Goal: Information Seeking & Learning: Learn about a topic

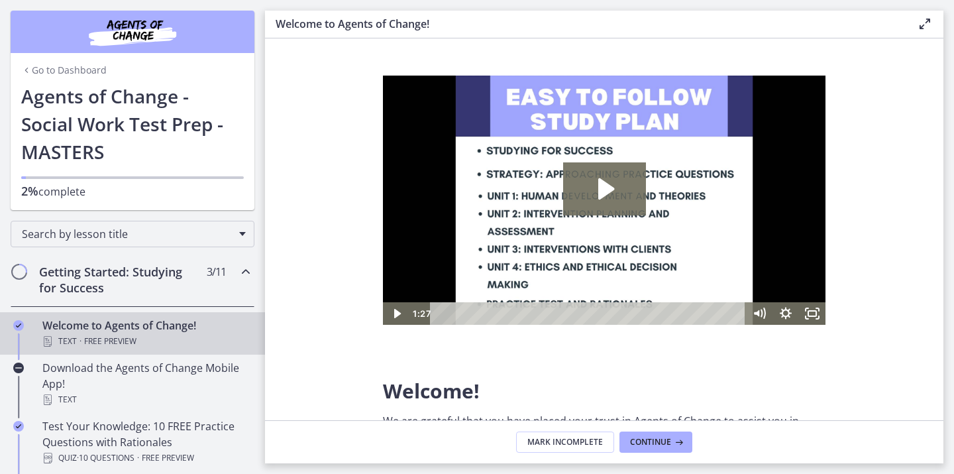
click at [69, 76] on link "Go to Dashboard" at bounding box center [63, 70] width 85 height 13
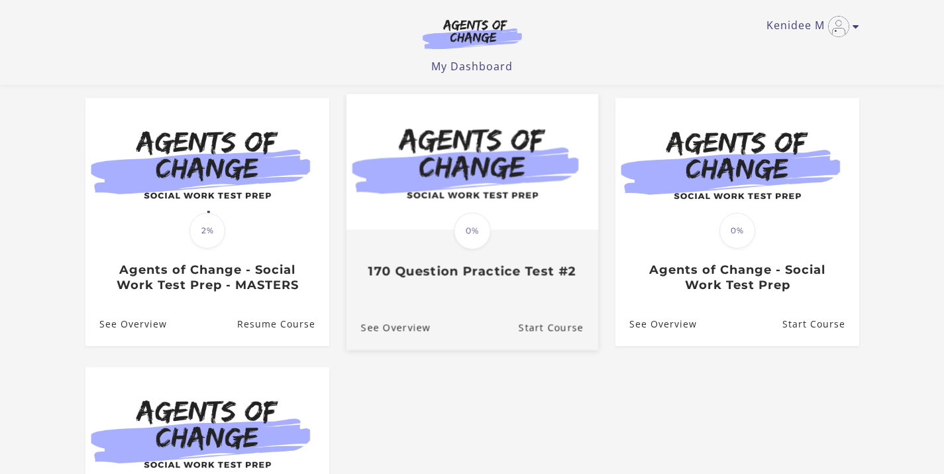
scroll to position [111, 0]
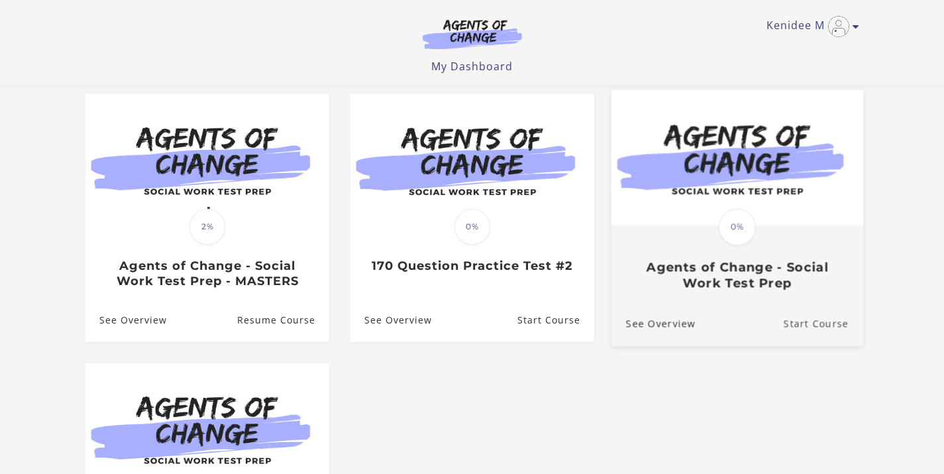
click at [812, 319] on link "Start Course" at bounding box center [823, 323] width 80 height 44
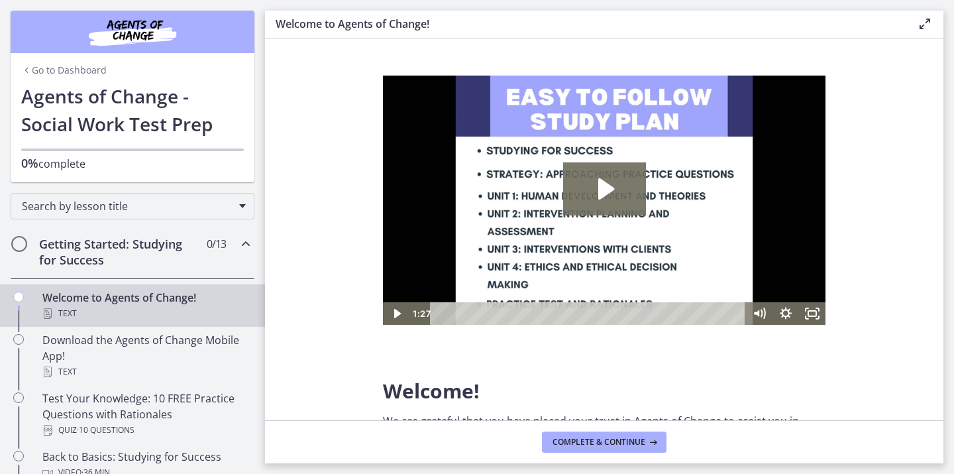
click at [193, 258] on div "Getting Started: Studying for Success 0 / 13 Completed" at bounding box center [133, 252] width 244 height 54
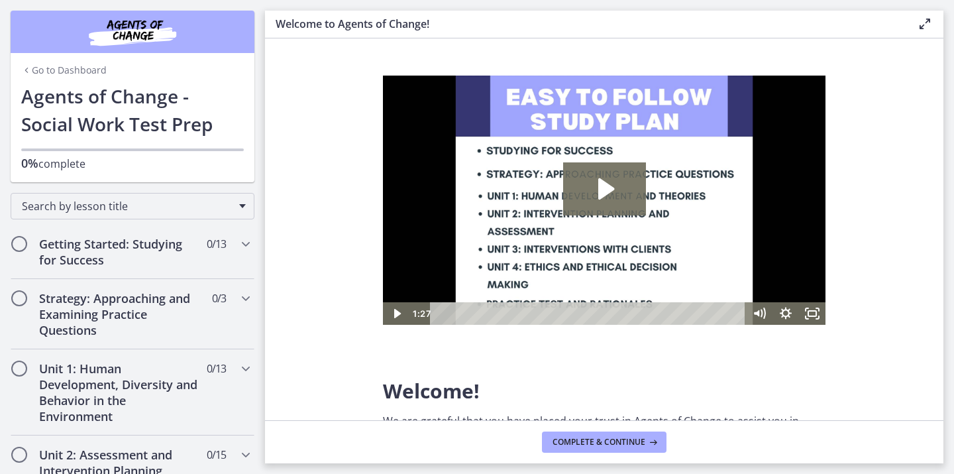
click at [78, 68] on link "Go to Dashboard" at bounding box center [63, 70] width 85 height 13
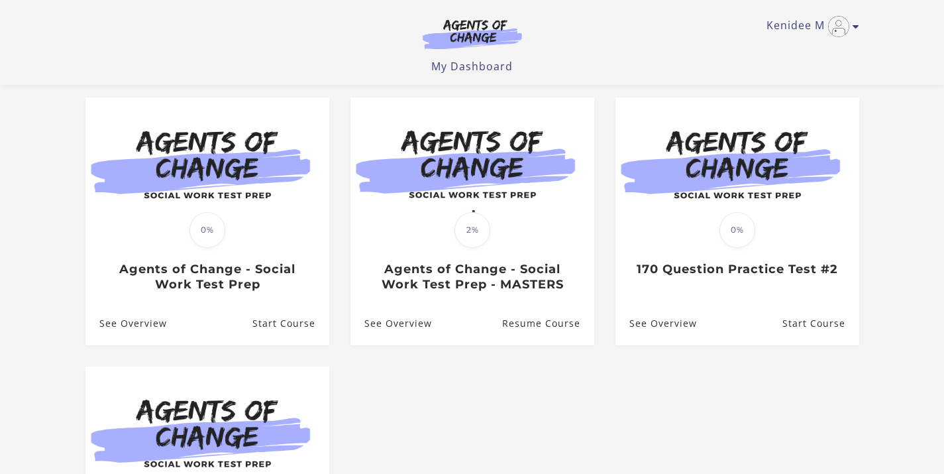
scroll to position [116, 0]
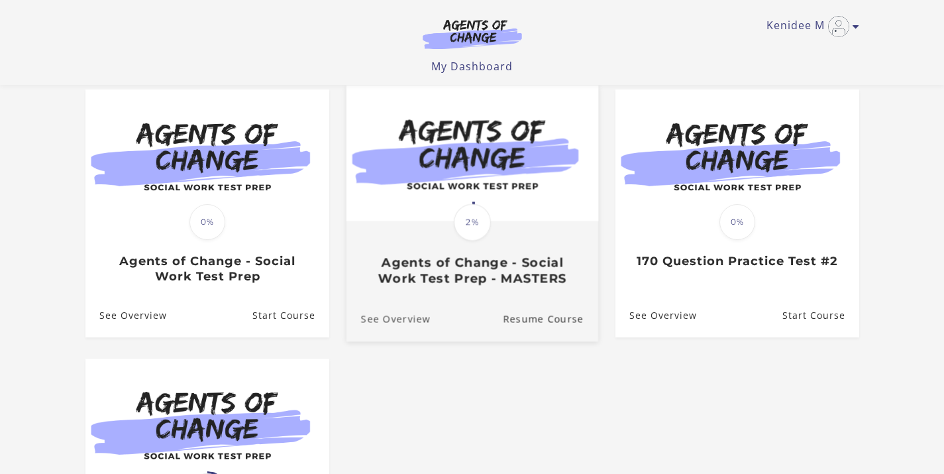
click at [374, 320] on link "See Overview" at bounding box center [388, 319] width 84 height 44
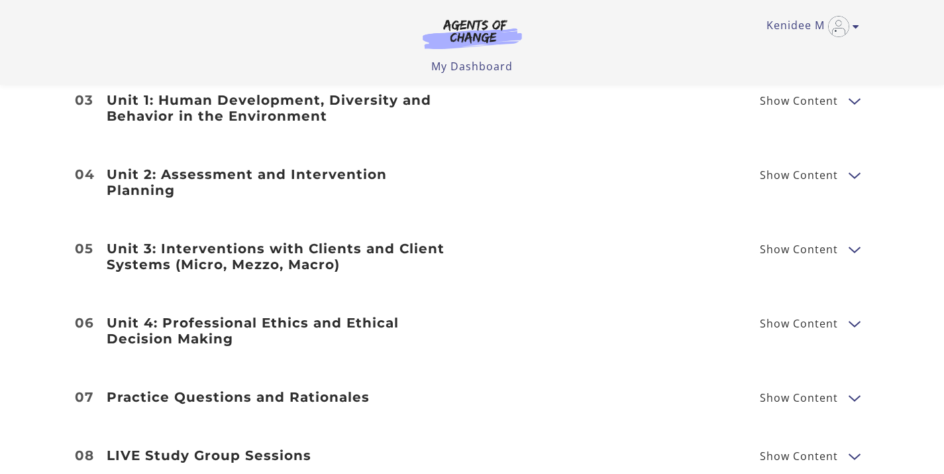
scroll to position [1698, 0]
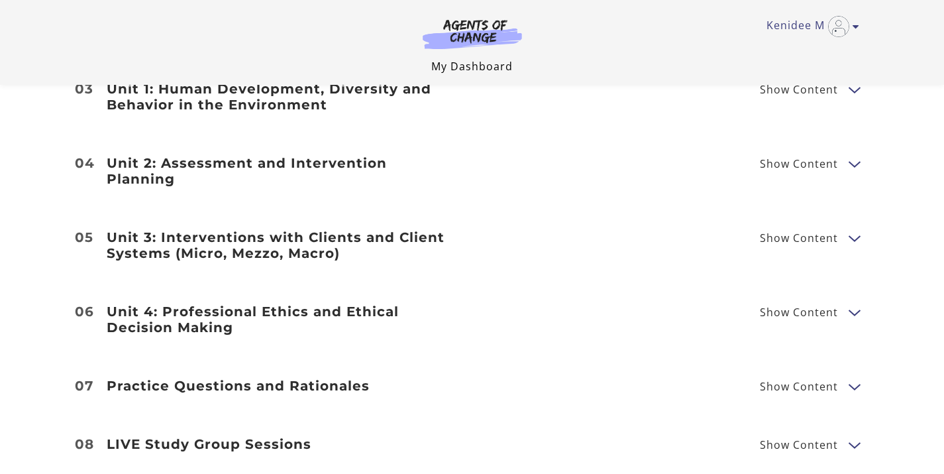
click at [445, 68] on link "My Dashboard" at bounding box center [471, 66] width 81 height 15
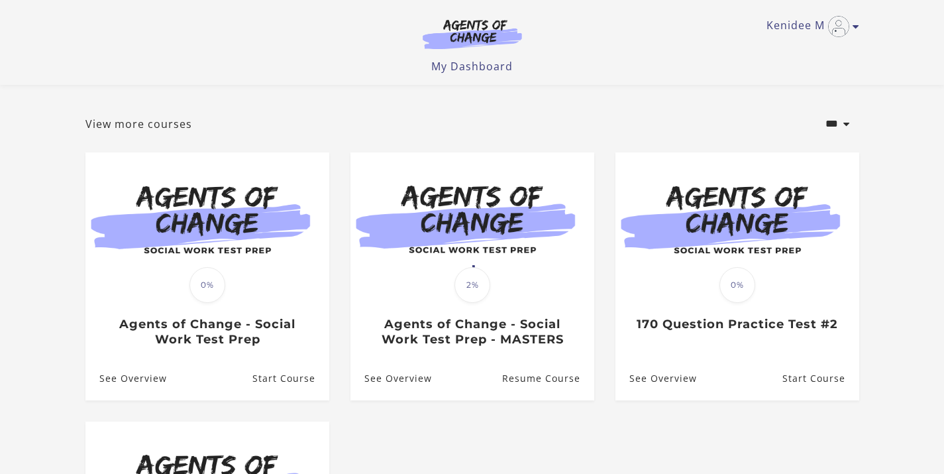
scroll to position [93, 0]
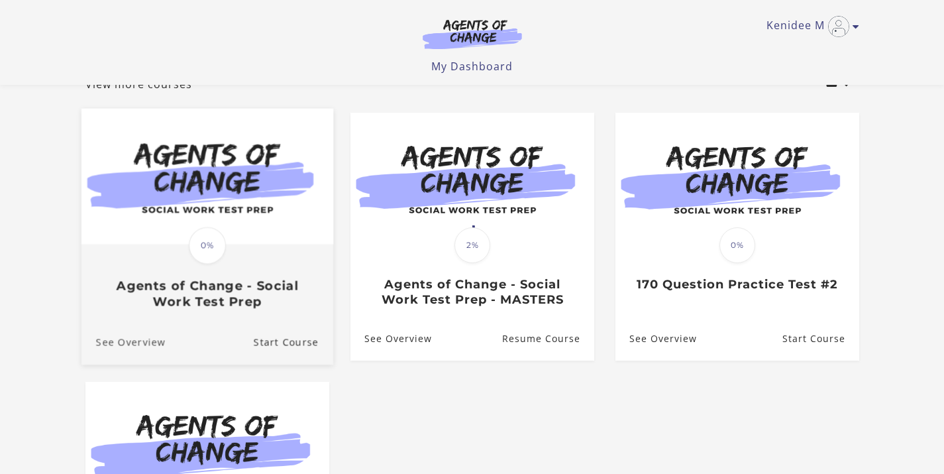
click at [153, 345] on link "See Overview" at bounding box center [123, 342] width 84 height 44
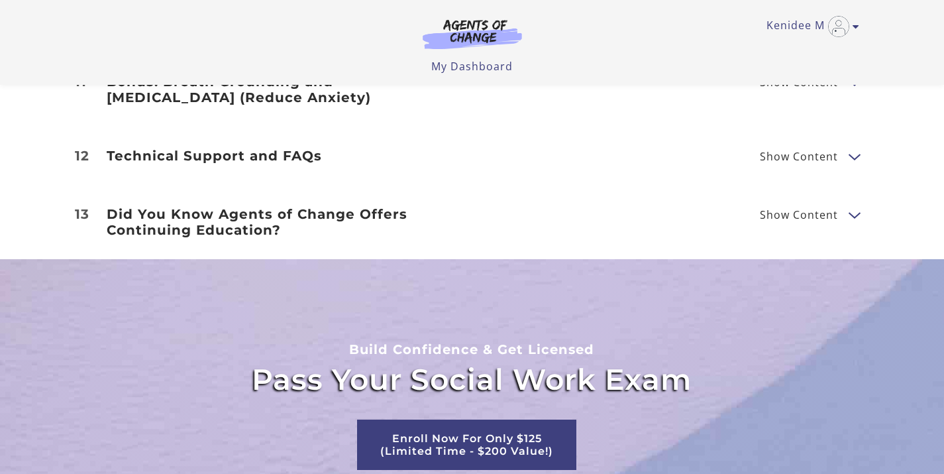
scroll to position [2326, 0]
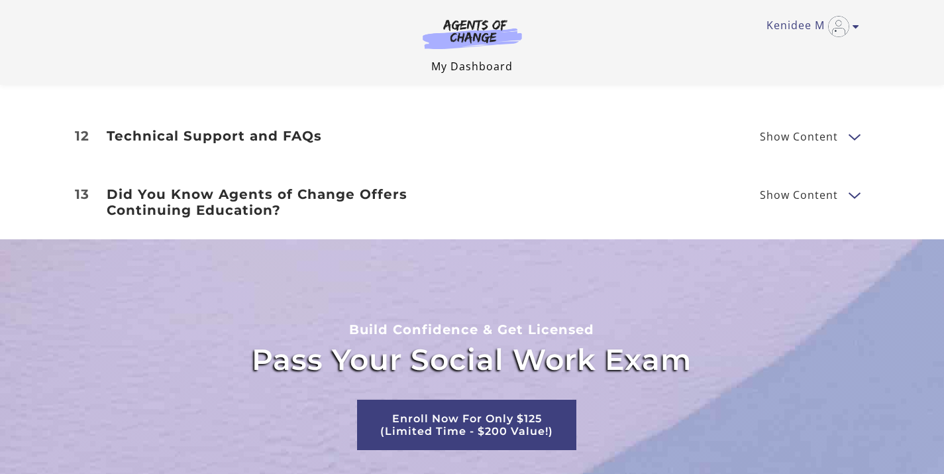
click at [448, 65] on link "My Dashboard" at bounding box center [471, 66] width 81 height 15
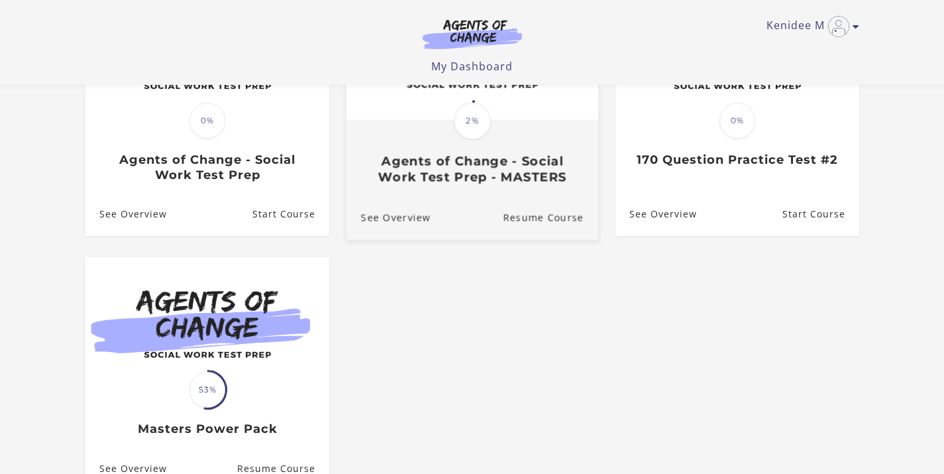
scroll to position [226, 0]
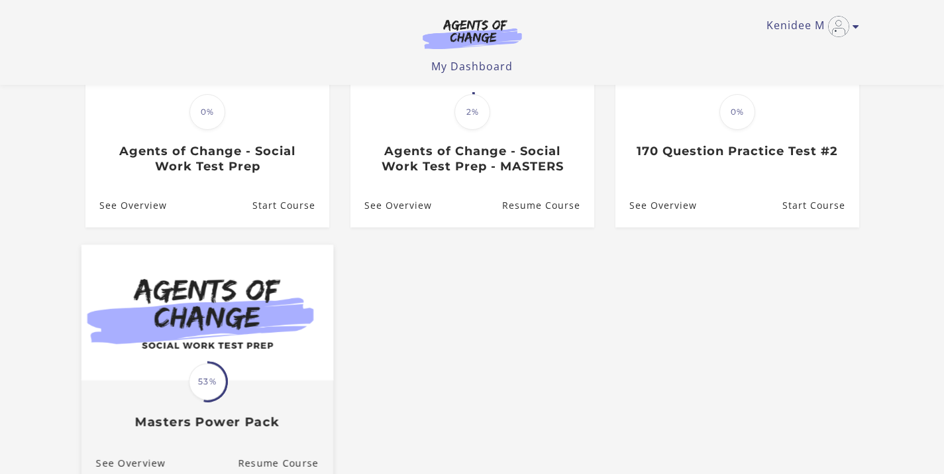
click at [258, 414] on div "Translation missing: en.liquid.partials.dashboard_course_card.progress_descript…" at bounding box center [207, 405] width 252 height 48
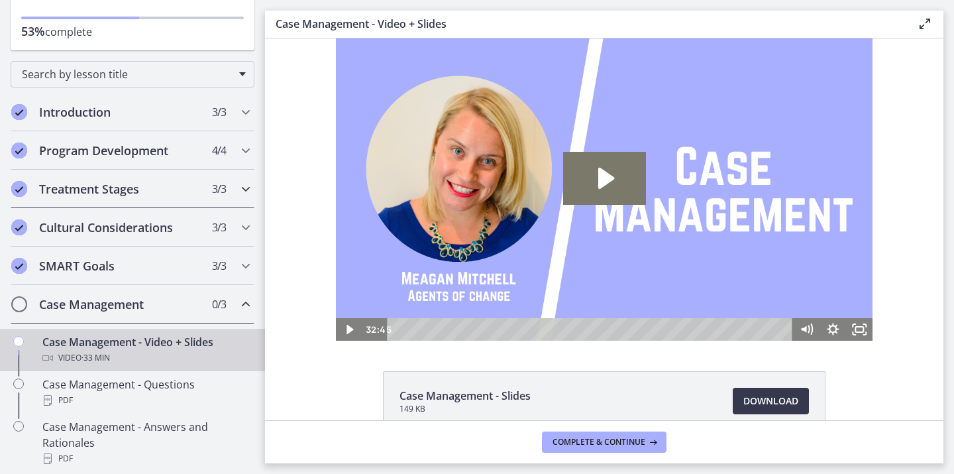
scroll to position [112, 0]
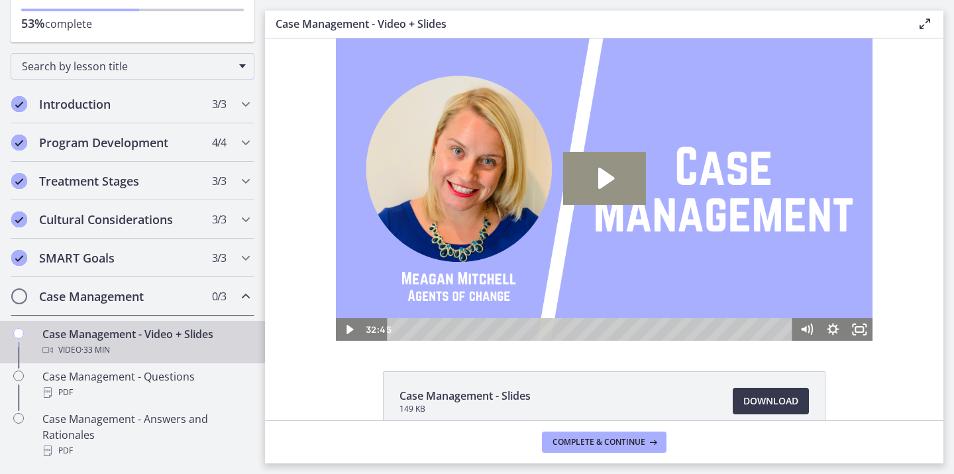
click at [606, 166] on icon "Play Video: cdsdvoq1423bm52saa2g.mp4" at bounding box center [604, 178] width 83 height 53
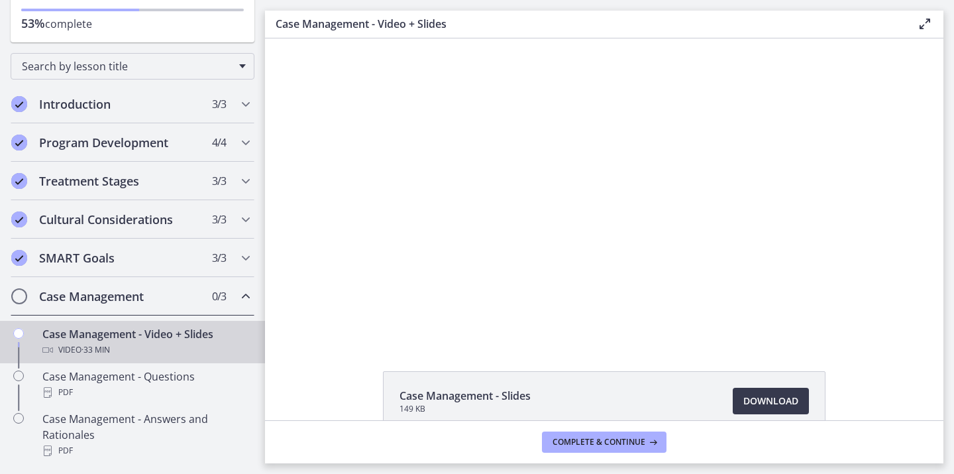
click at [721, 308] on div at bounding box center [604, 189] width 537 height 302
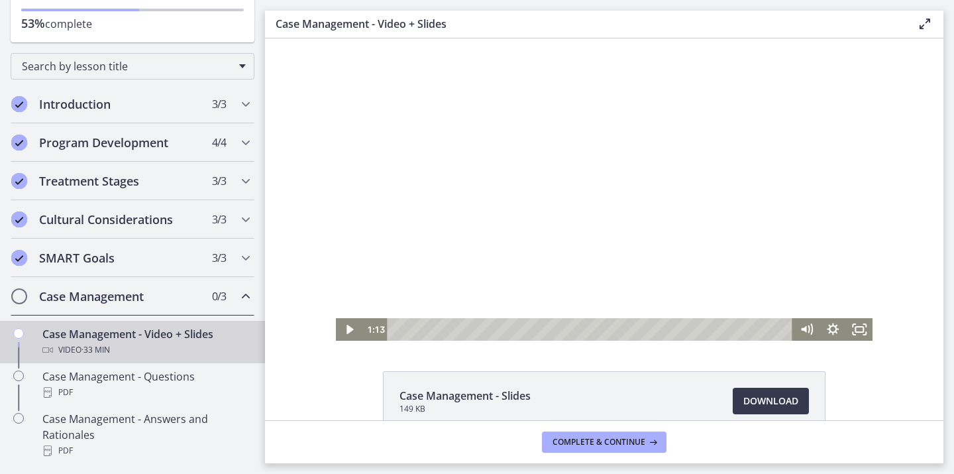
click at [624, 144] on div at bounding box center [604, 189] width 537 height 302
click at [512, 164] on div at bounding box center [604, 189] width 537 height 302
click at [512, 165] on div at bounding box center [604, 189] width 537 height 302
click at [512, 166] on div at bounding box center [604, 189] width 537 height 302
click at [484, 220] on div at bounding box center [604, 189] width 537 height 302
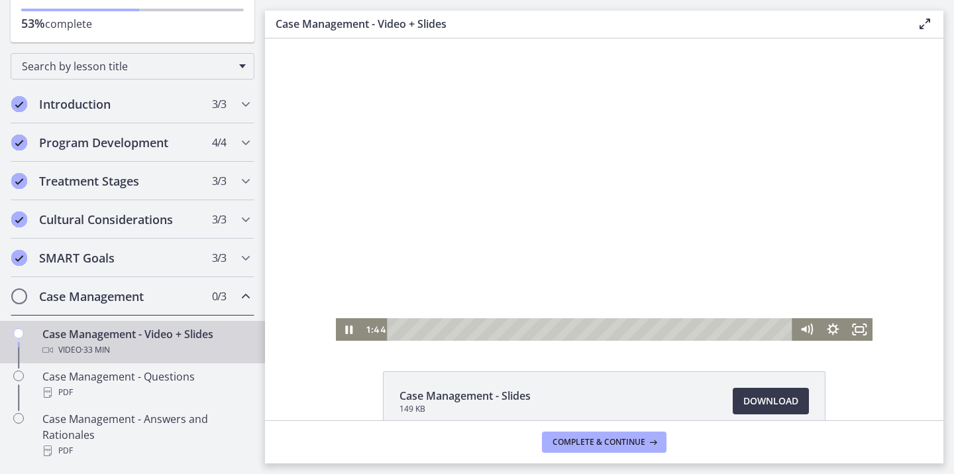
click at [484, 220] on div at bounding box center [604, 189] width 537 height 302
click at [569, 195] on div at bounding box center [604, 189] width 537 height 302
click at [643, 170] on div at bounding box center [604, 189] width 537 height 302
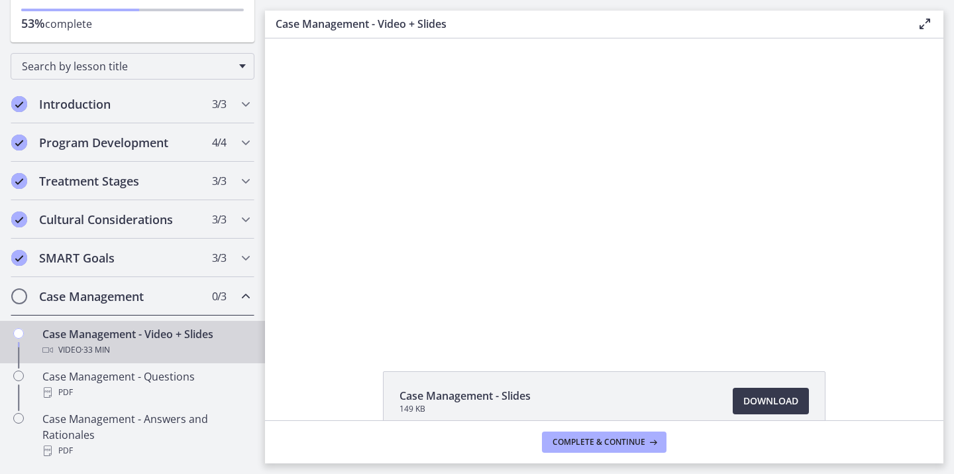
click at [643, 170] on div at bounding box center [604, 189] width 537 height 302
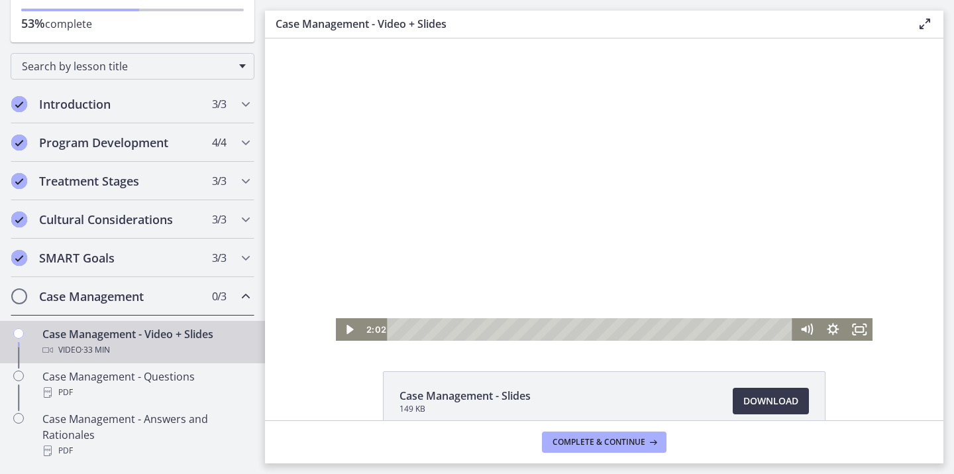
click at [560, 172] on div at bounding box center [604, 189] width 537 height 302
click at [443, 275] on div at bounding box center [604, 189] width 537 height 302
click at [809, 327] on g "Mute" at bounding box center [811, 329] width 5 height 12
click at [804, 327] on icon "Unmute" at bounding box center [806, 329] width 27 height 23
click at [828, 331] on icon "Show settings menu" at bounding box center [833, 329] width 27 height 23
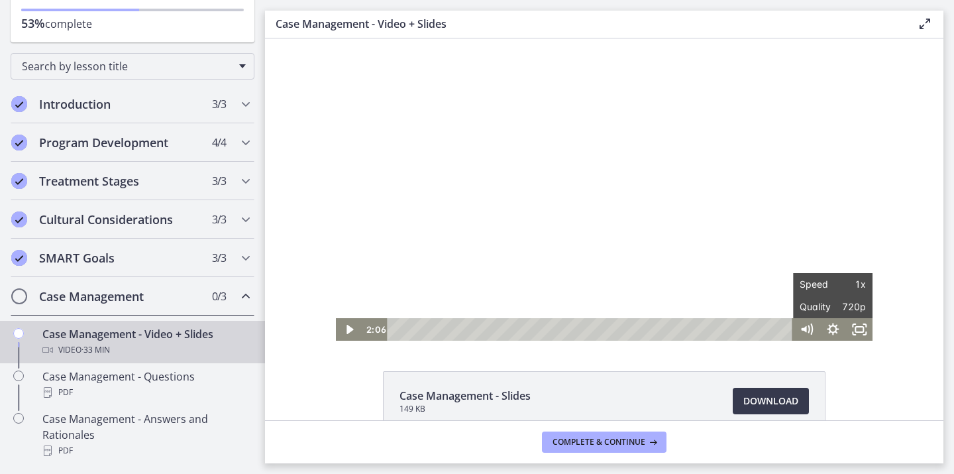
click at [811, 239] on div at bounding box center [604, 189] width 537 height 302
click at [649, 176] on div at bounding box center [604, 189] width 537 height 302
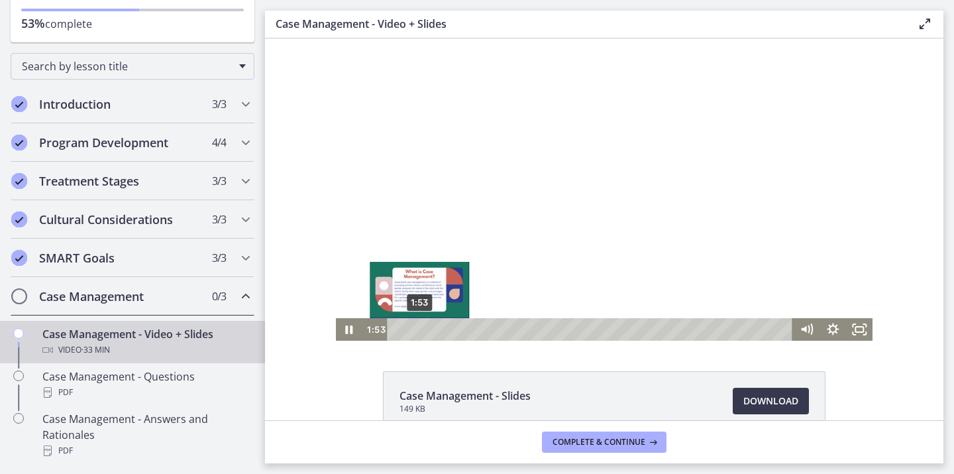
click at [415, 331] on div "1:53" at bounding box center [593, 329] width 390 height 23
click at [413, 330] on div "Playbar" at bounding box center [416, 328] width 7 height 7
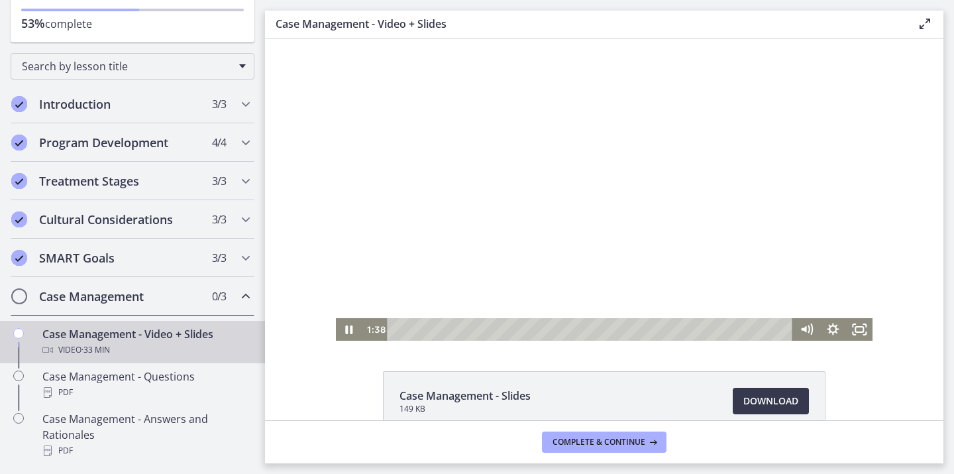
click at [522, 246] on div at bounding box center [604, 189] width 537 height 302
click at [671, 215] on div at bounding box center [604, 189] width 537 height 302
click at [718, 236] on div at bounding box center [604, 189] width 537 height 302
